Goal: Information Seeking & Learning: Learn about a topic

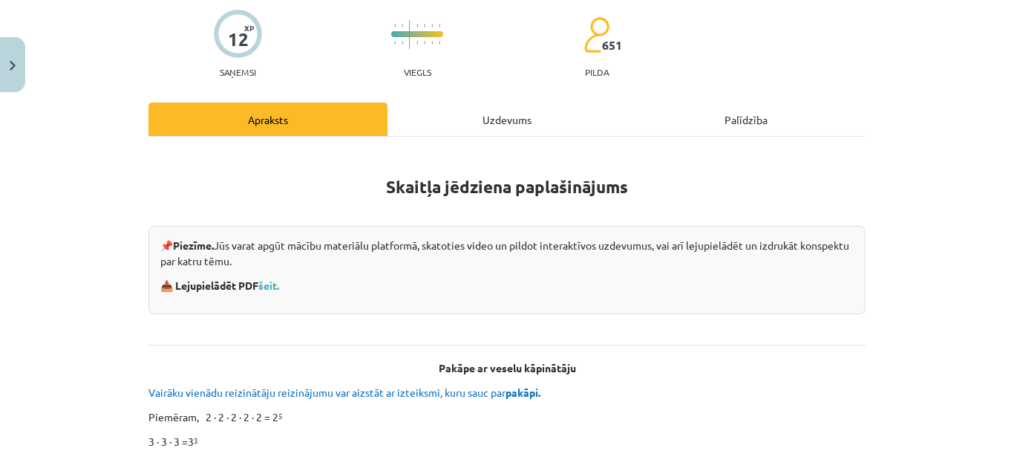
scroll to position [117, 0]
click at [708, 125] on div "Palīdzība" at bounding box center [745, 118] width 239 height 33
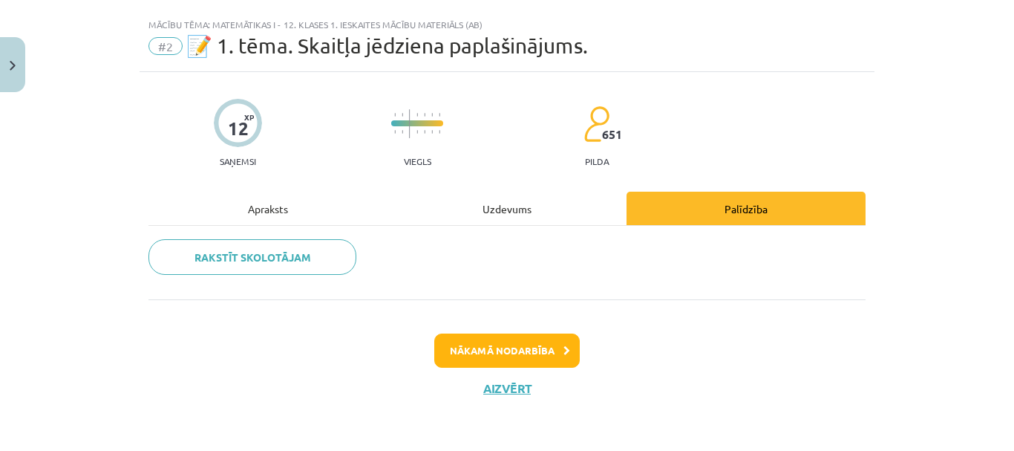
click at [271, 198] on div "Apraksts" at bounding box center [267, 207] width 239 height 33
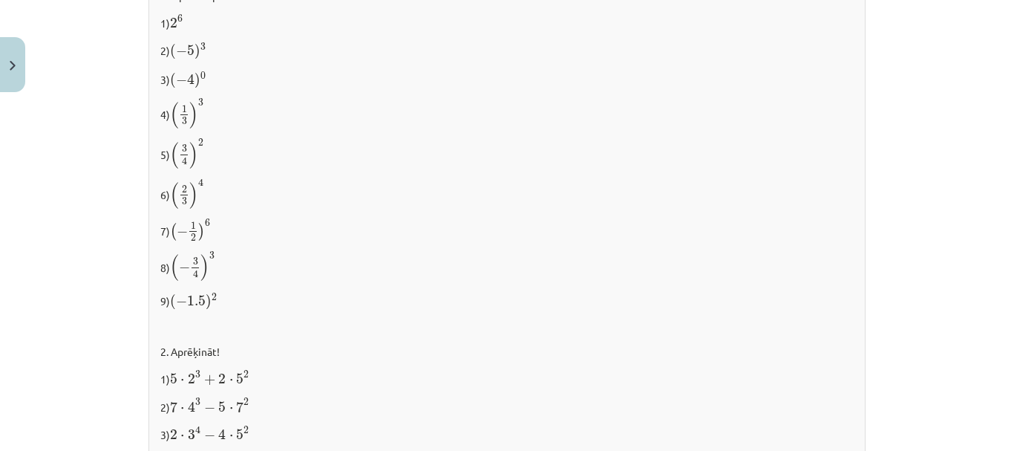
scroll to position [1706, 0]
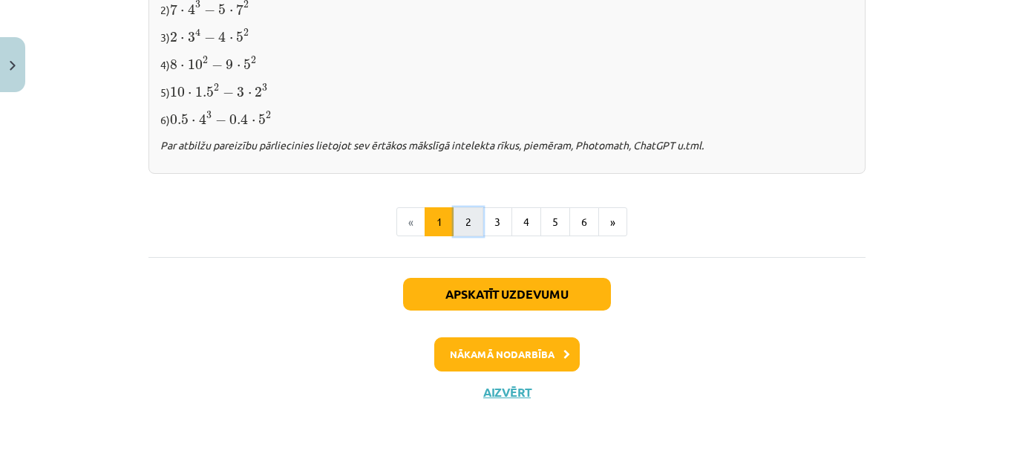
click at [456, 209] on button "2" at bounding box center [468, 222] width 30 height 30
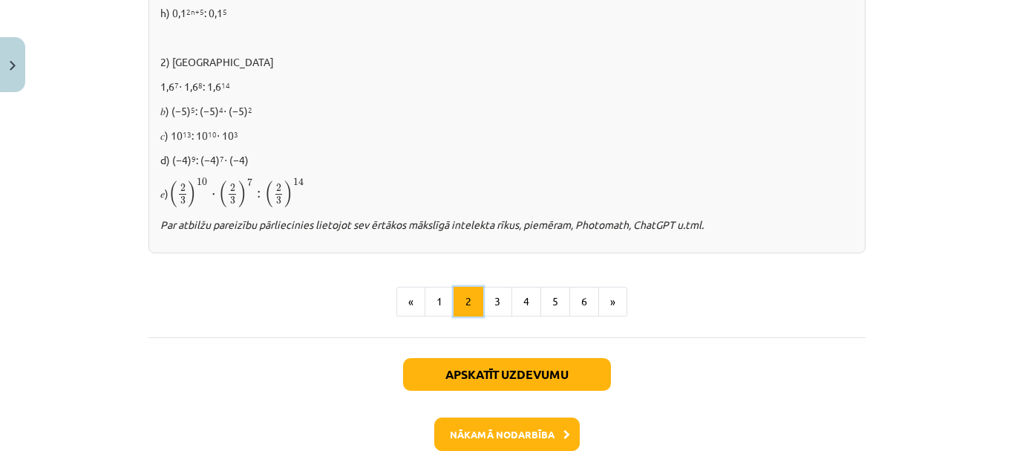
scroll to position [1172, 0]
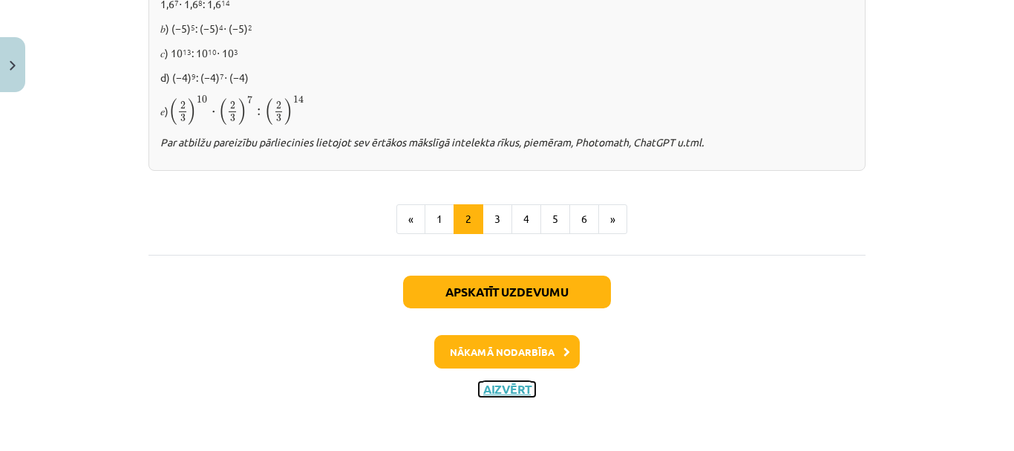
click at [488, 387] on button "Aizvērt" at bounding box center [507, 388] width 56 height 15
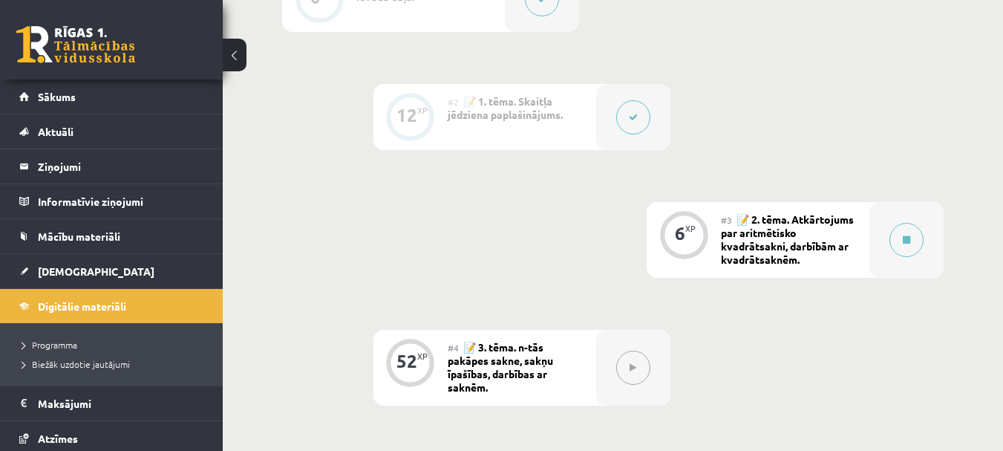
click at [499, 125] on div "#2 📝 1. tēma. Skaitļa jēdziena paplašinājums." at bounding box center [522, 117] width 148 height 66
click at [765, 264] on span "📝 2. tēma. Atkārtojums par aritmētisko kvadrātsakni, darbībām ar kvadrātsaknēm." at bounding box center [787, 238] width 133 height 53
click at [747, 236] on span "📝 2. tēma. Atkārtojums par aritmētisko kvadrātsakni, darbībām ar kvadrātsaknēm." at bounding box center [787, 238] width 133 height 53
click at [629, 119] on icon at bounding box center [633, 117] width 9 height 9
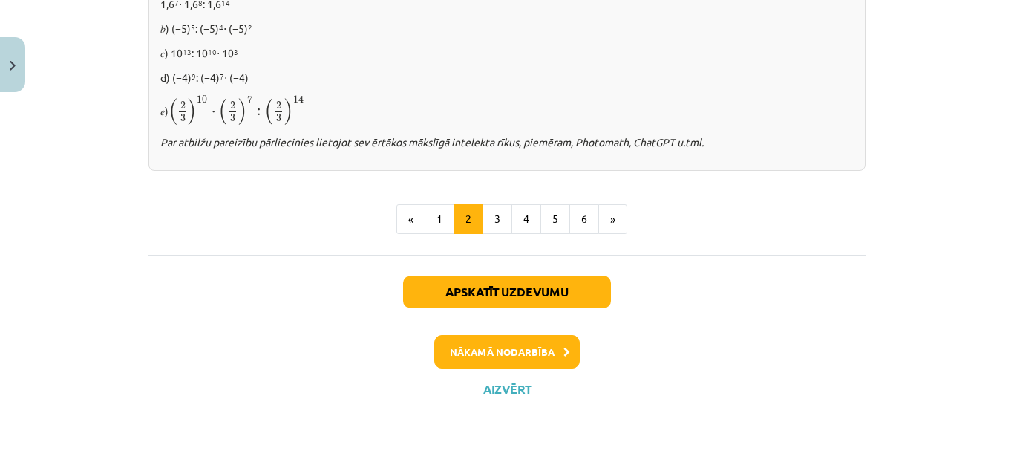
click at [619, 100] on button at bounding box center [636, 117] width 34 height 34
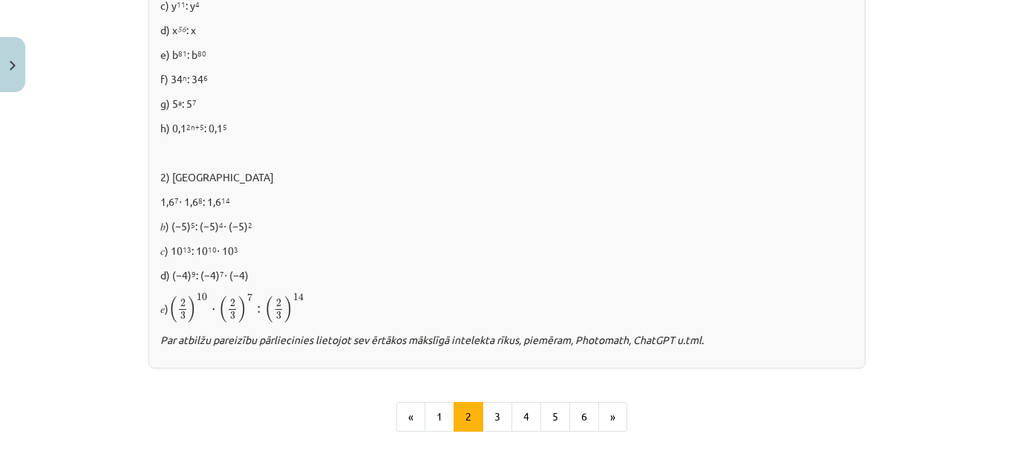
scroll to position [974, 0]
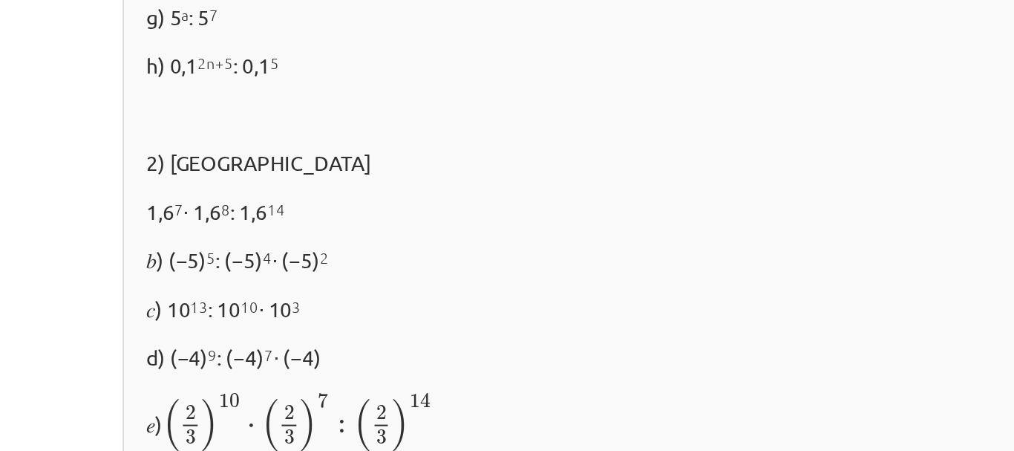
click at [174, 191] on div "✍️ [PERSON_NAME] PATS! 1) Doto dalījumu pārveido par pakāpi! a) x 13 : x 10 b) …" at bounding box center [506, 128] width 717 height 480
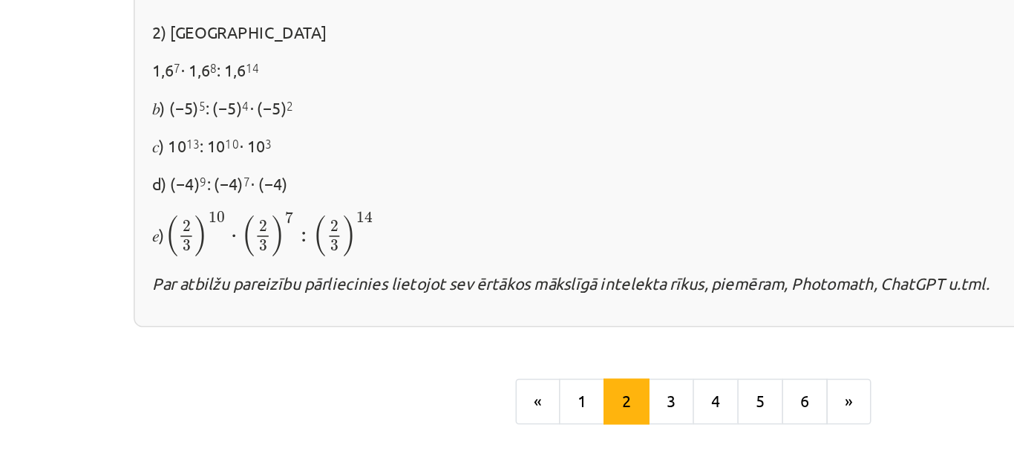
scroll to position [555, 0]
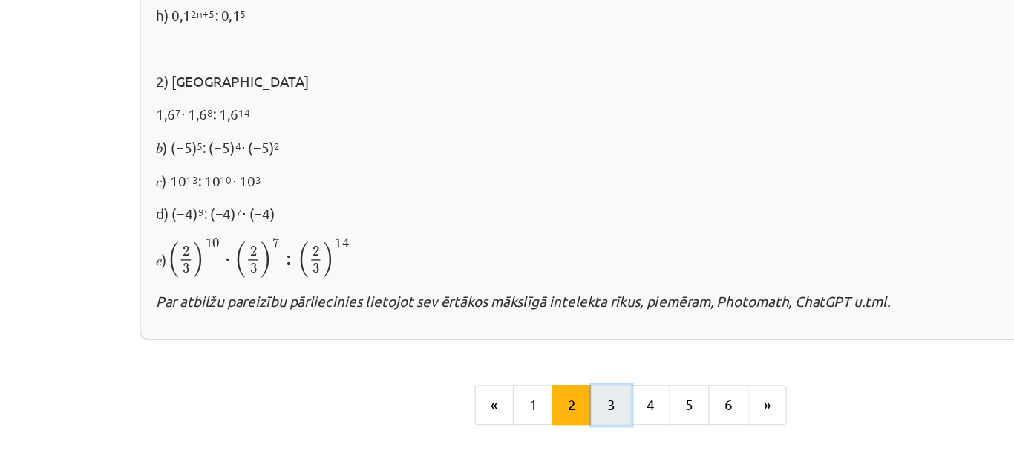
click at [491, 416] on button "3" at bounding box center [497, 417] width 30 height 30
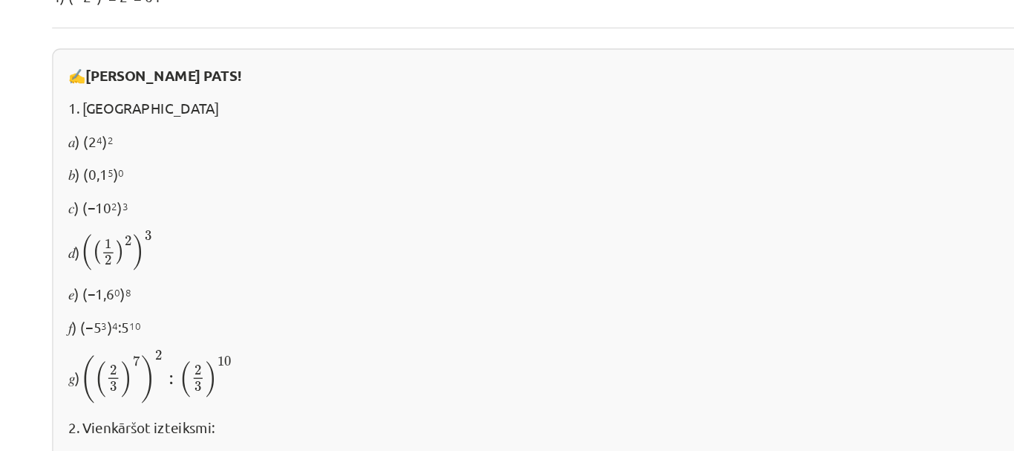
scroll to position [600, 0]
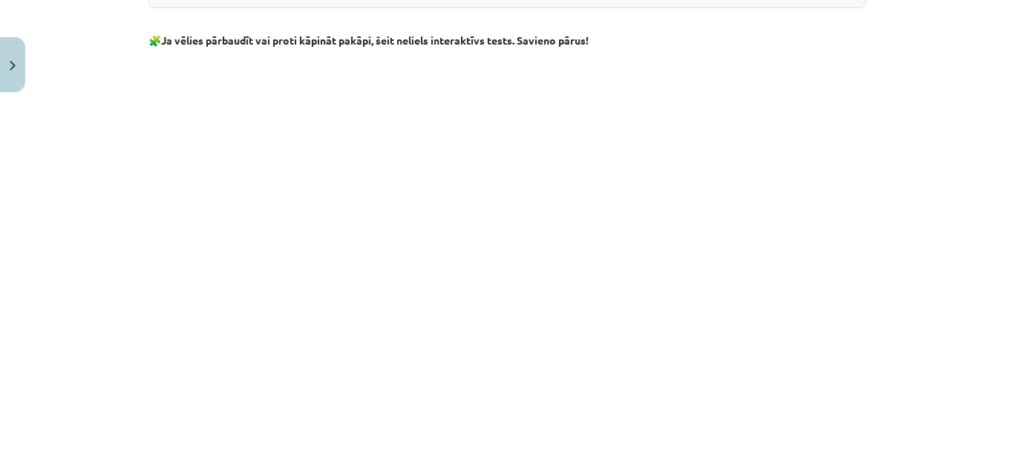
scroll to position [1158, 0]
click at [877, 53] on div "Mācību tēma: Matemātikas i - 12. klases 1. ieskaites mācību materiāls (ab) #2 📝…" at bounding box center [507, 225] width 1014 height 451
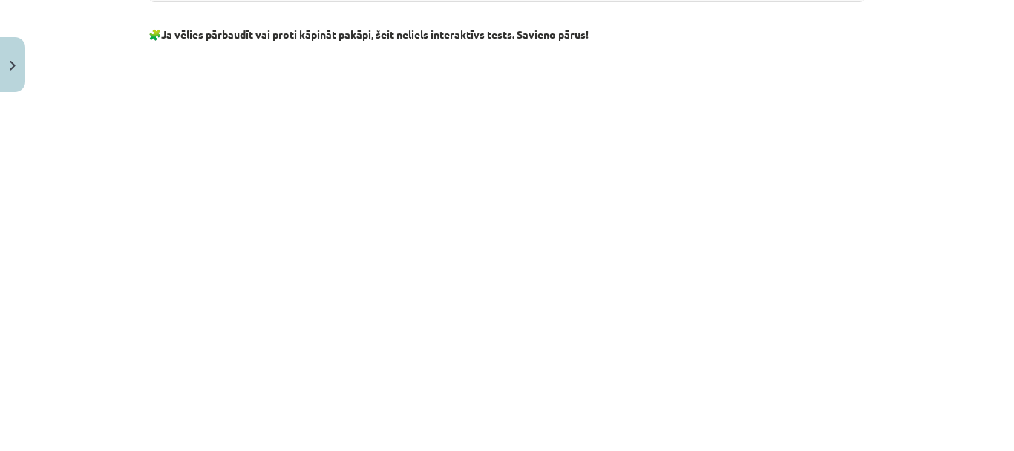
scroll to position [1153, 0]
